Goal: Book appointment/travel/reservation

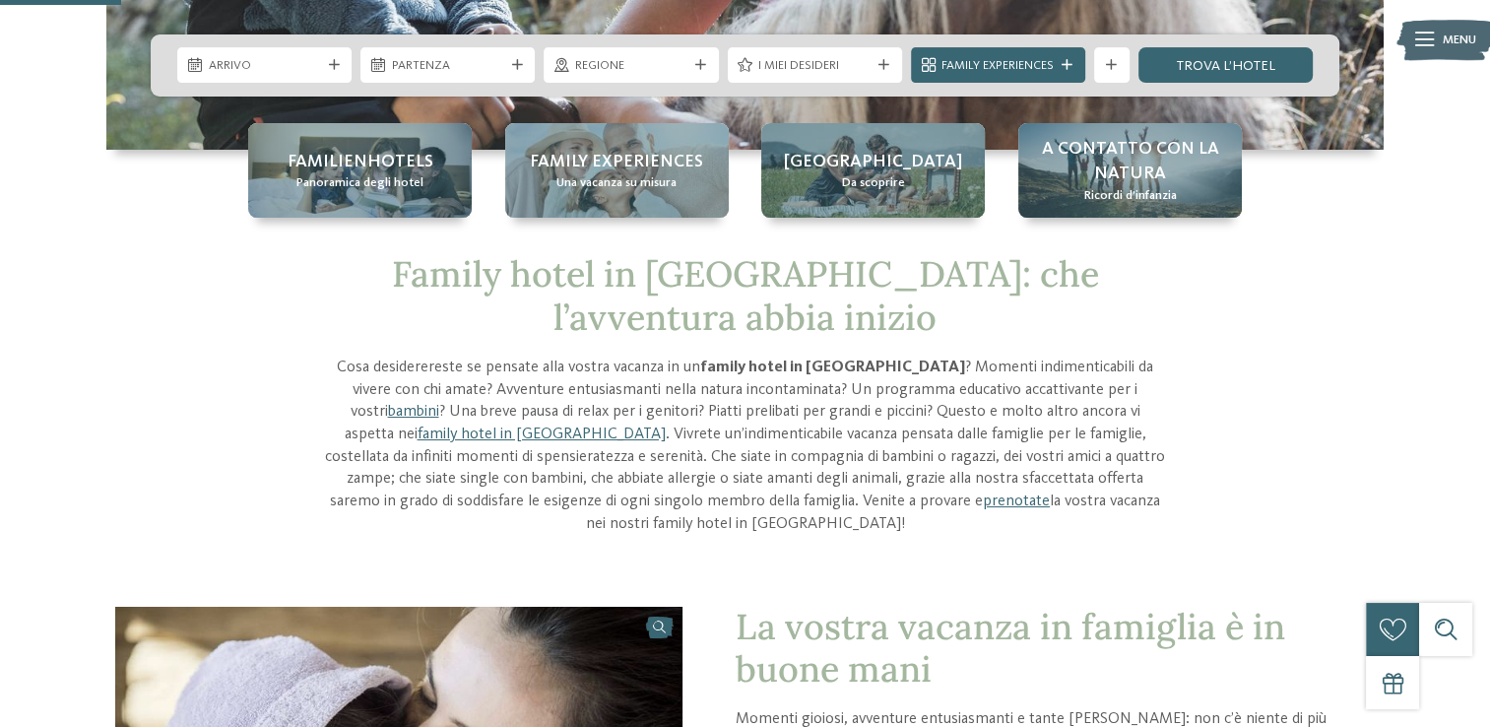
scroll to position [443, 0]
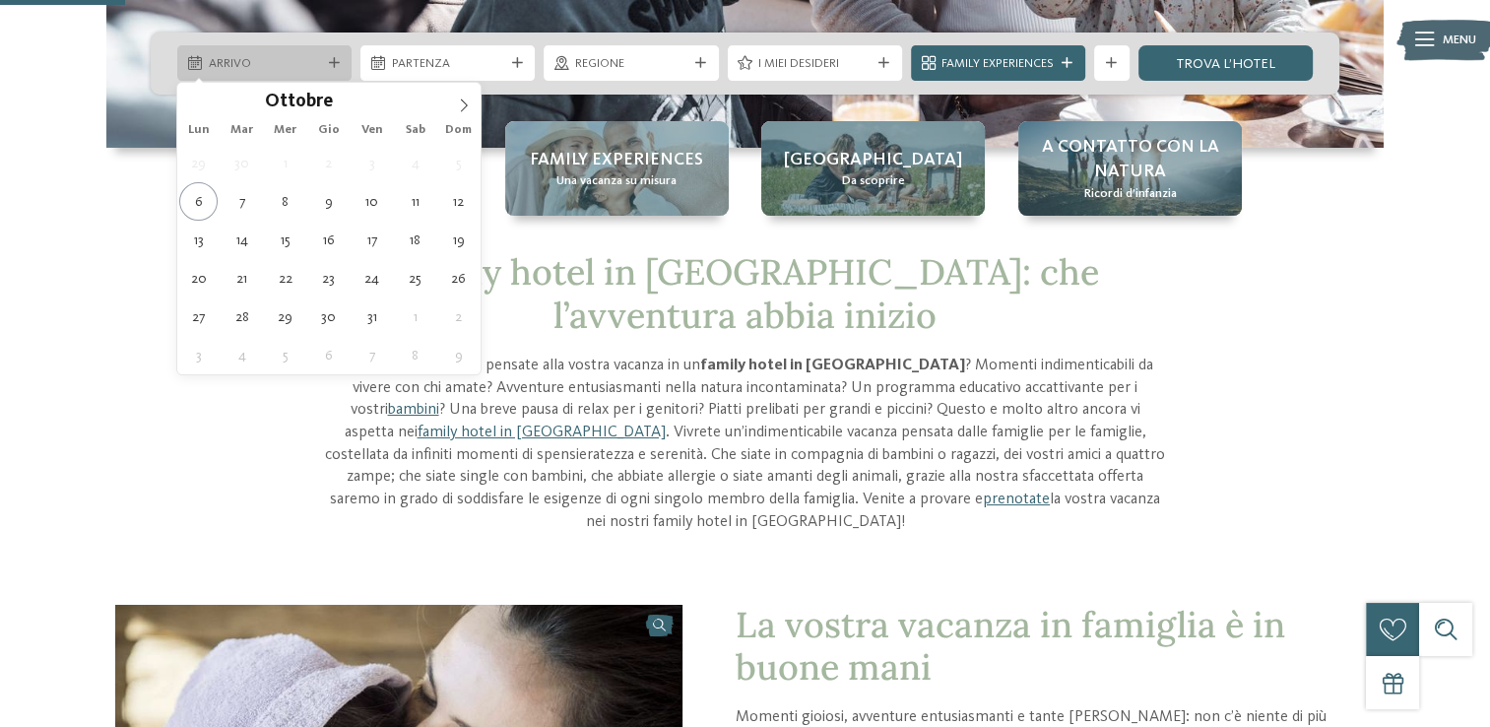
click at [317, 67] on span "Arrivo" at bounding box center [265, 64] width 112 height 18
type div "[DATE]"
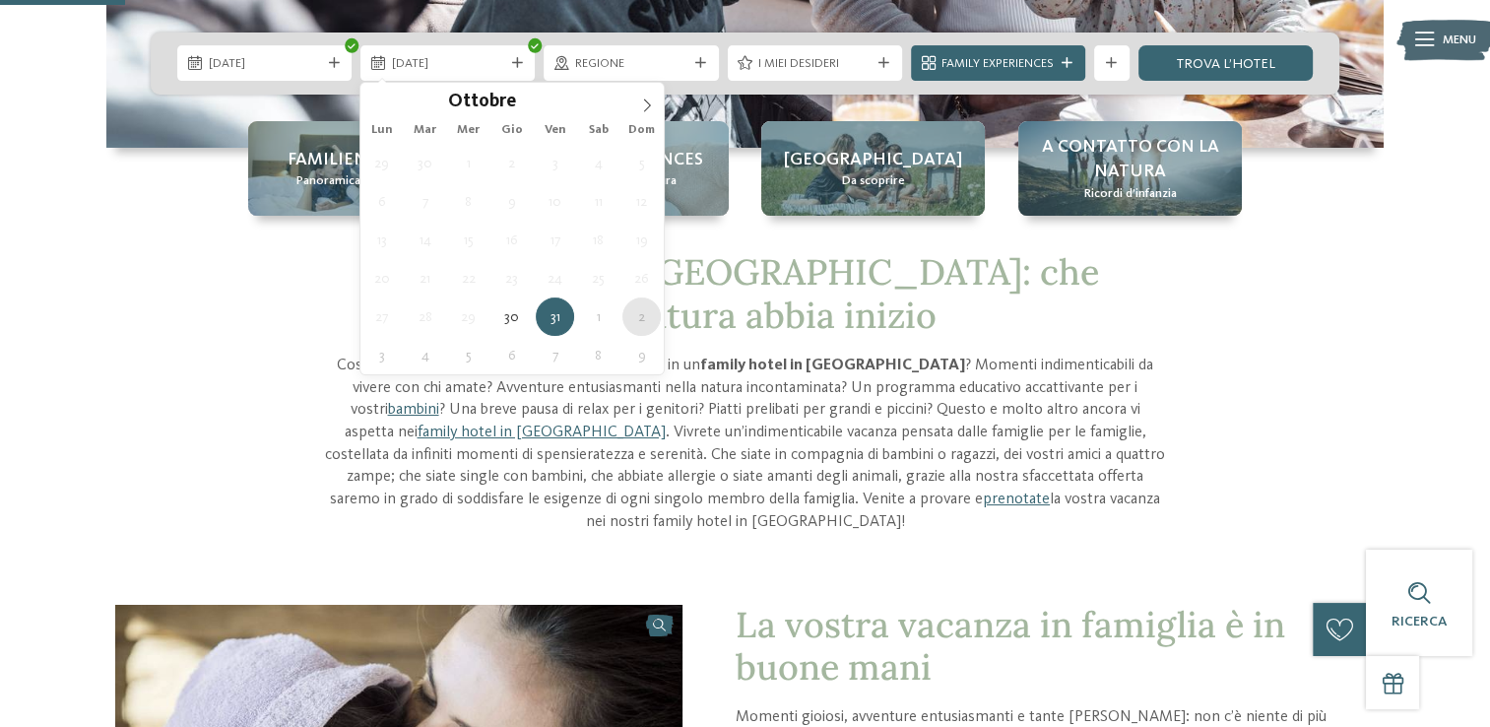
type div "[DATE]"
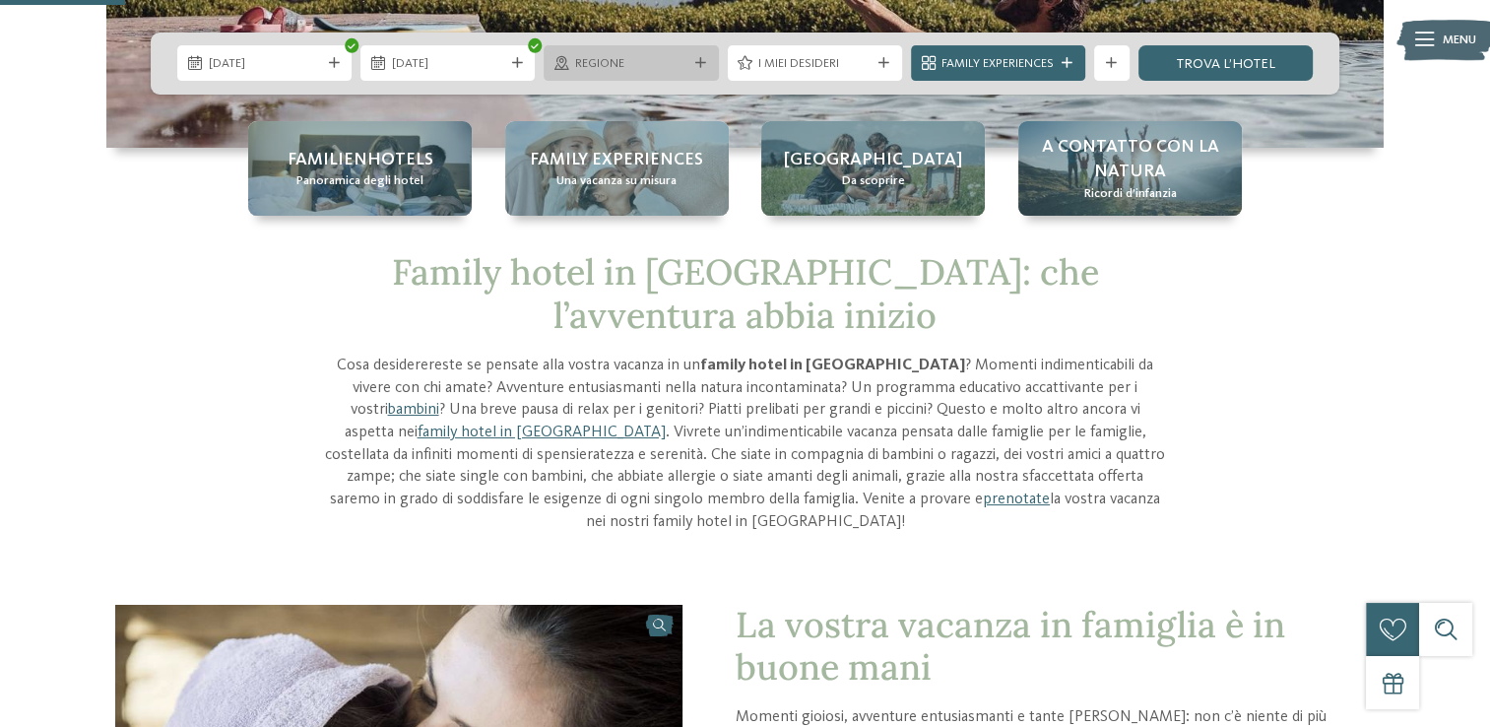
click at [695, 59] on icon at bounding box center [700, 63] width 11 height 11
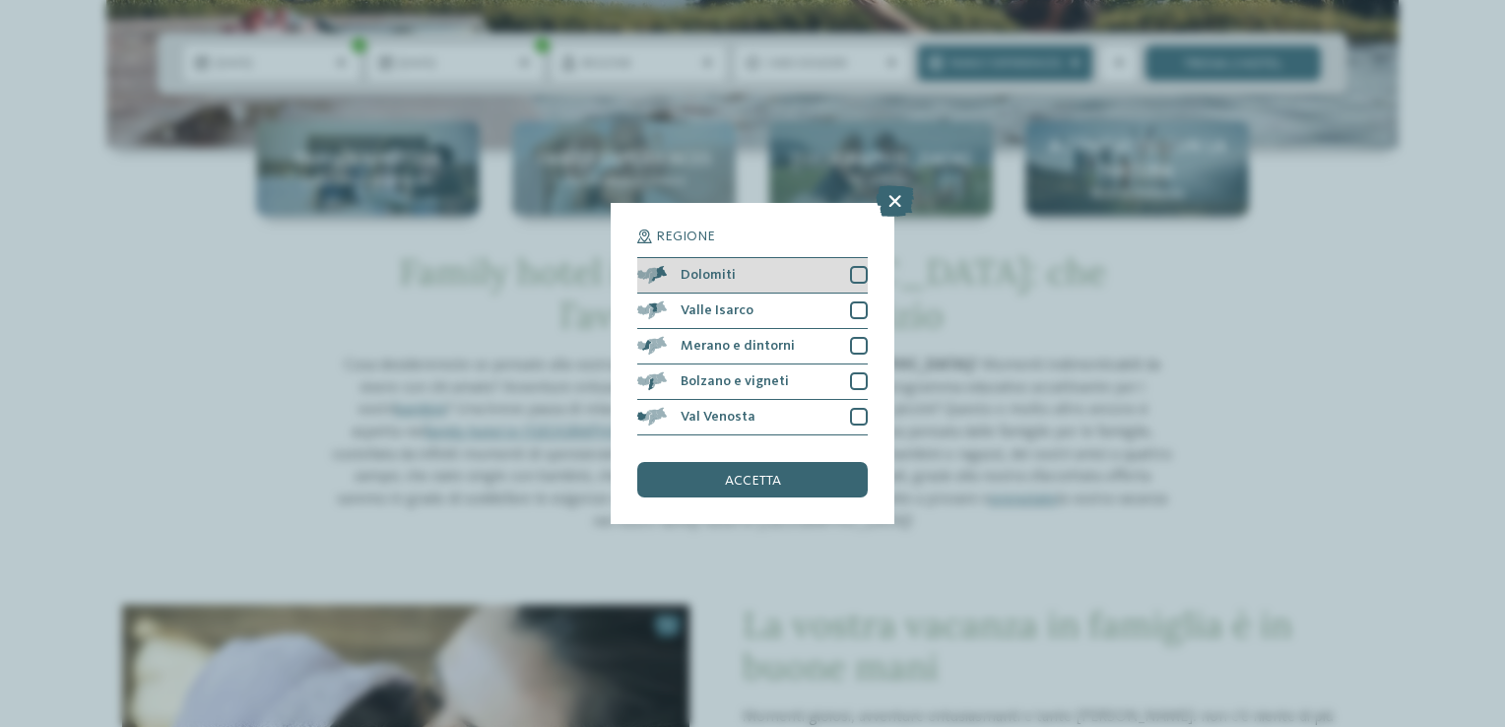
click at [855, 269] on div at bounding box center [859, 275] width 18 height 18
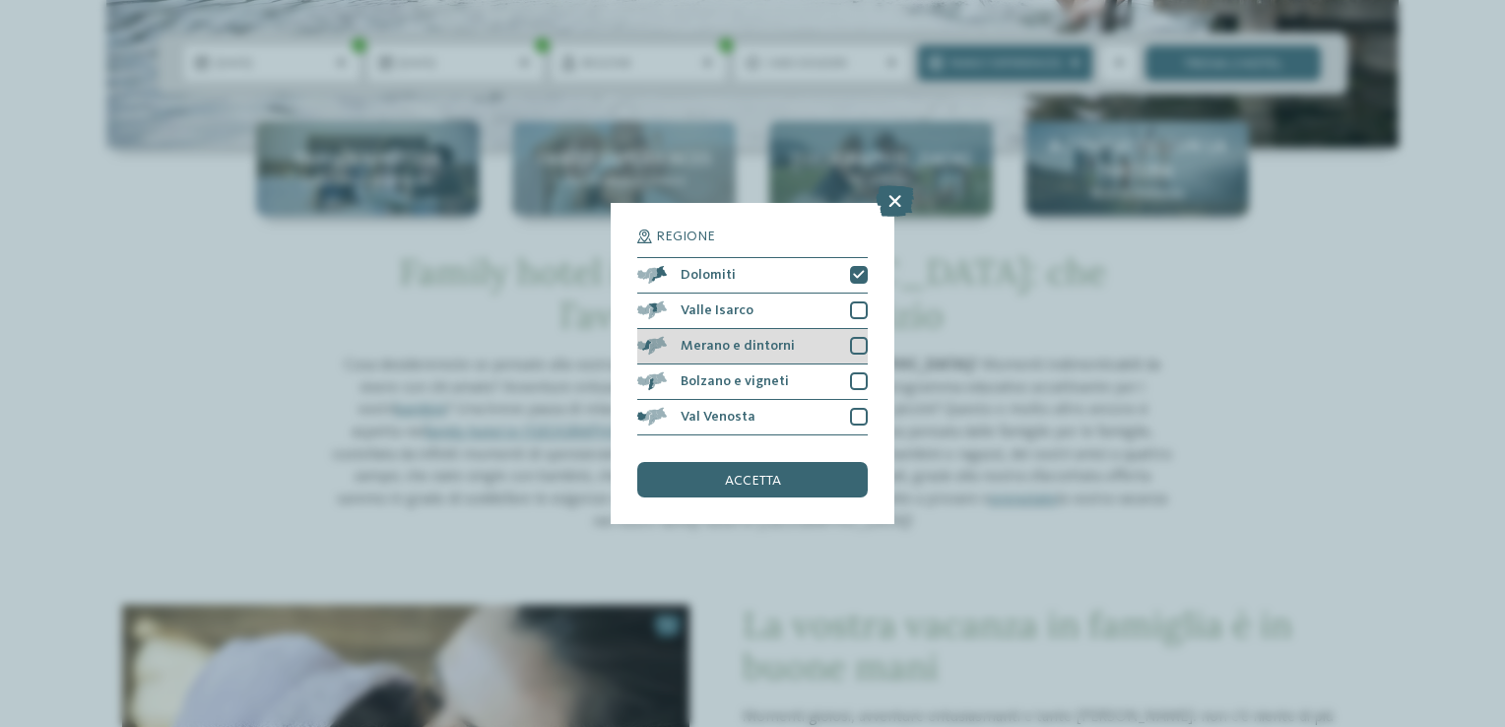
click at [859, 352] on div at bounding box center [859, 346] width 18 height 18
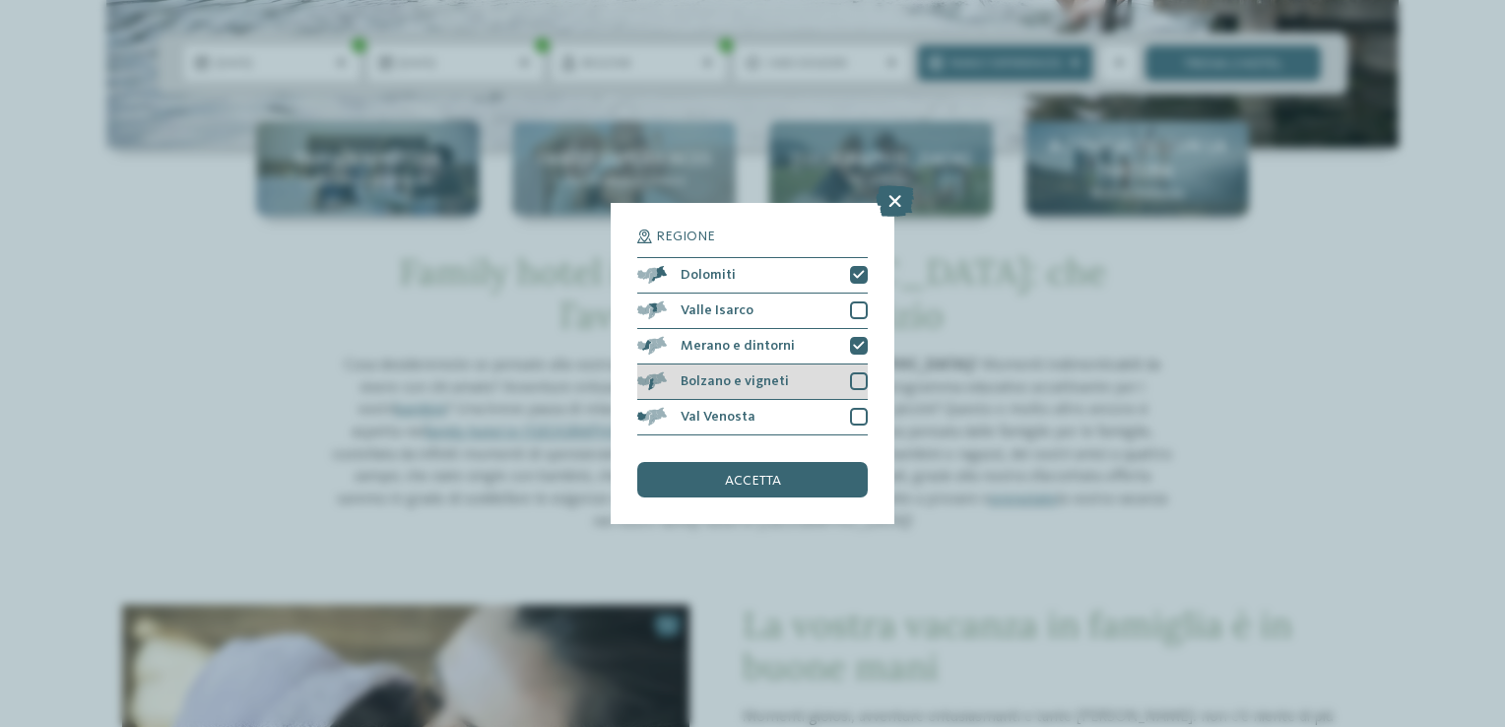
click at [856, 384] on div at bounding box center [859, 381] width 18 height 18
click at [777, 471] on div "accetta" at bounding box center [752, 479] width 230 height 35
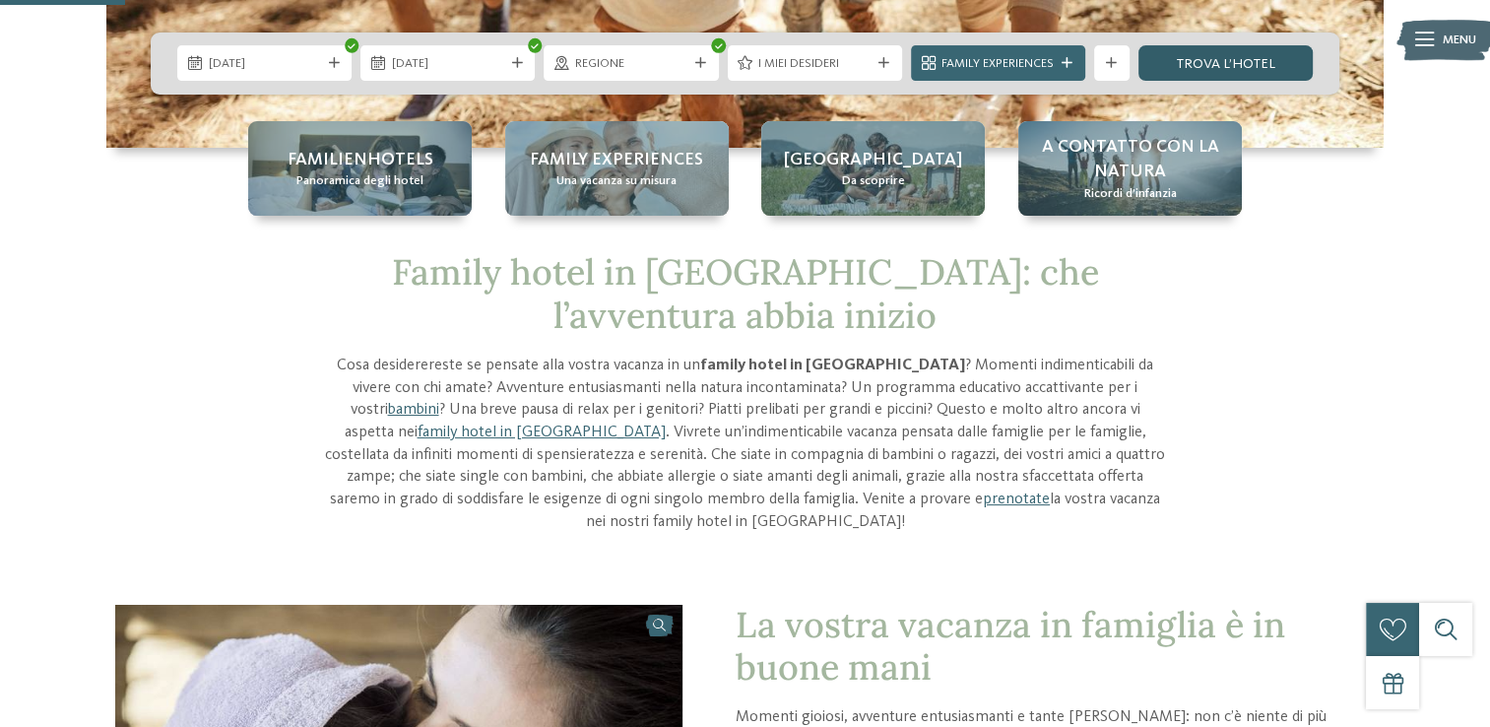
click at [1243, 62] on link "trova l’hotel" at bounding box center [1226, 62] width 174 height 35
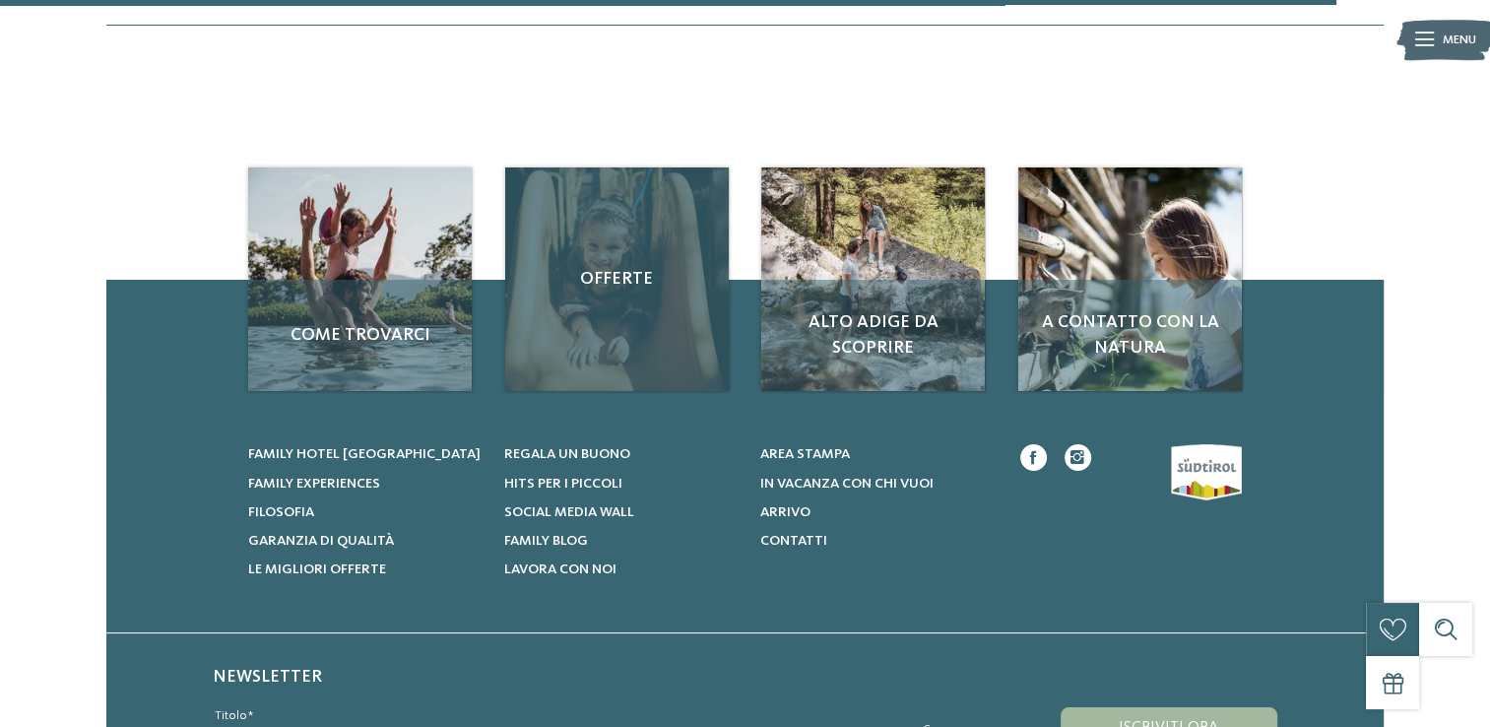
scroll to position [2519, 0]
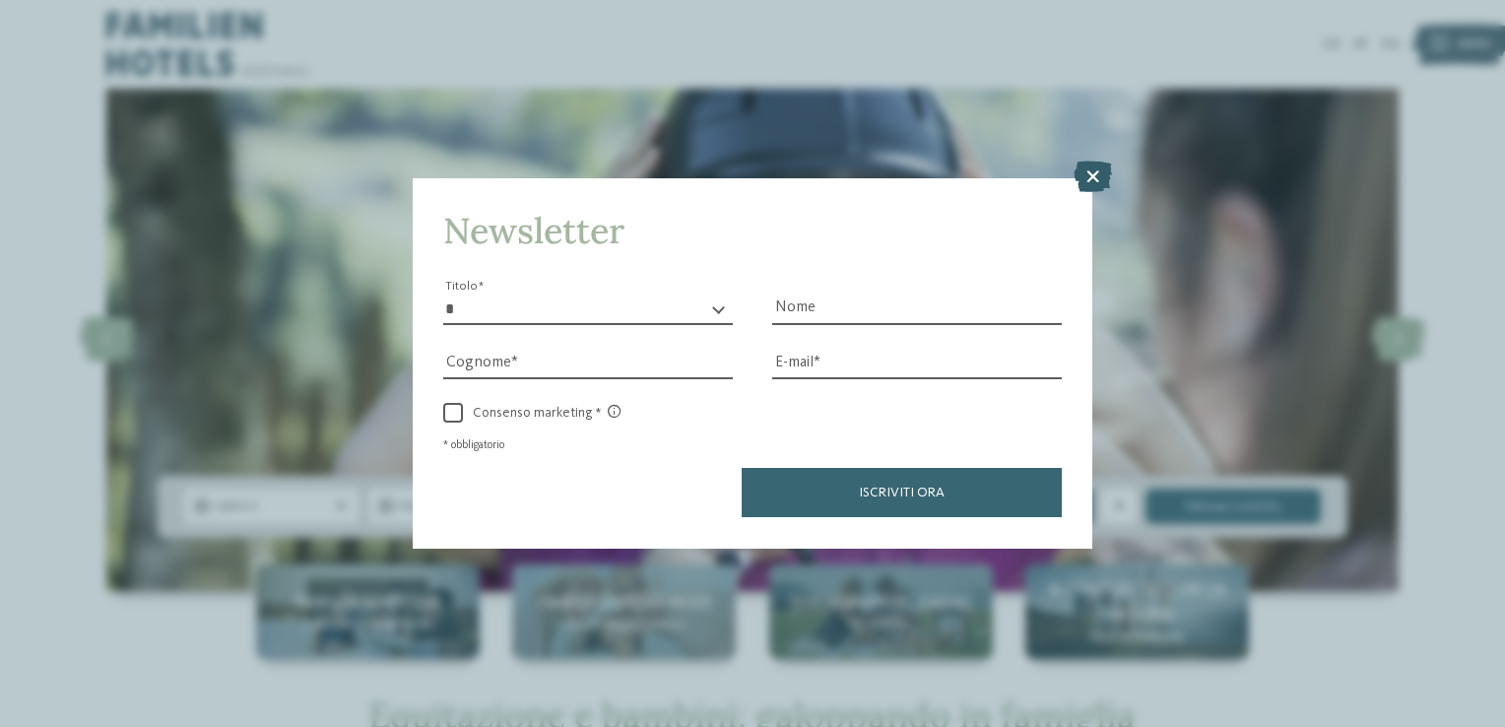
click at [1099, 178] on icon at bounding box center [1093, 178] width 38 height 32
